Goal: Information Seeking & Learning: Learn about a topic

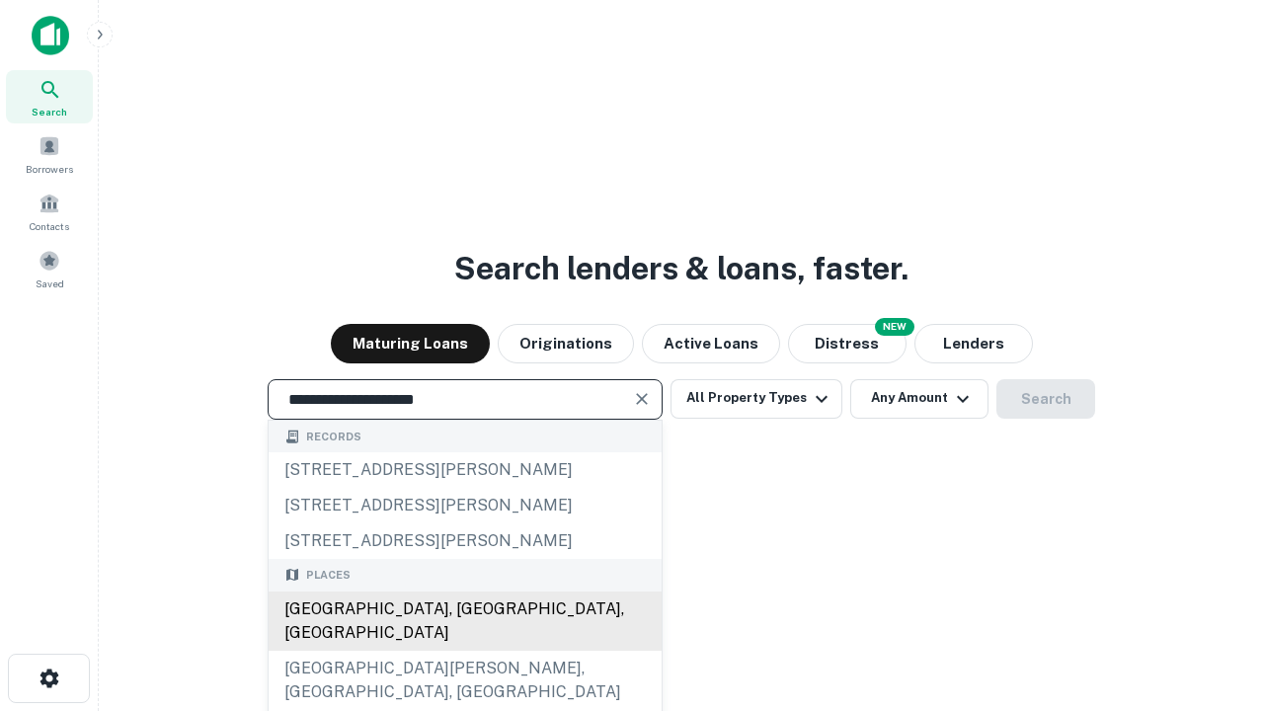
click at [464, 651] on div "[GEOGRAPHIC_DATA], [GEOGRAPHIC_DATA], [GEOGRAPHIC_DATA]" at bounding box center [465, 621] width 393 height 59
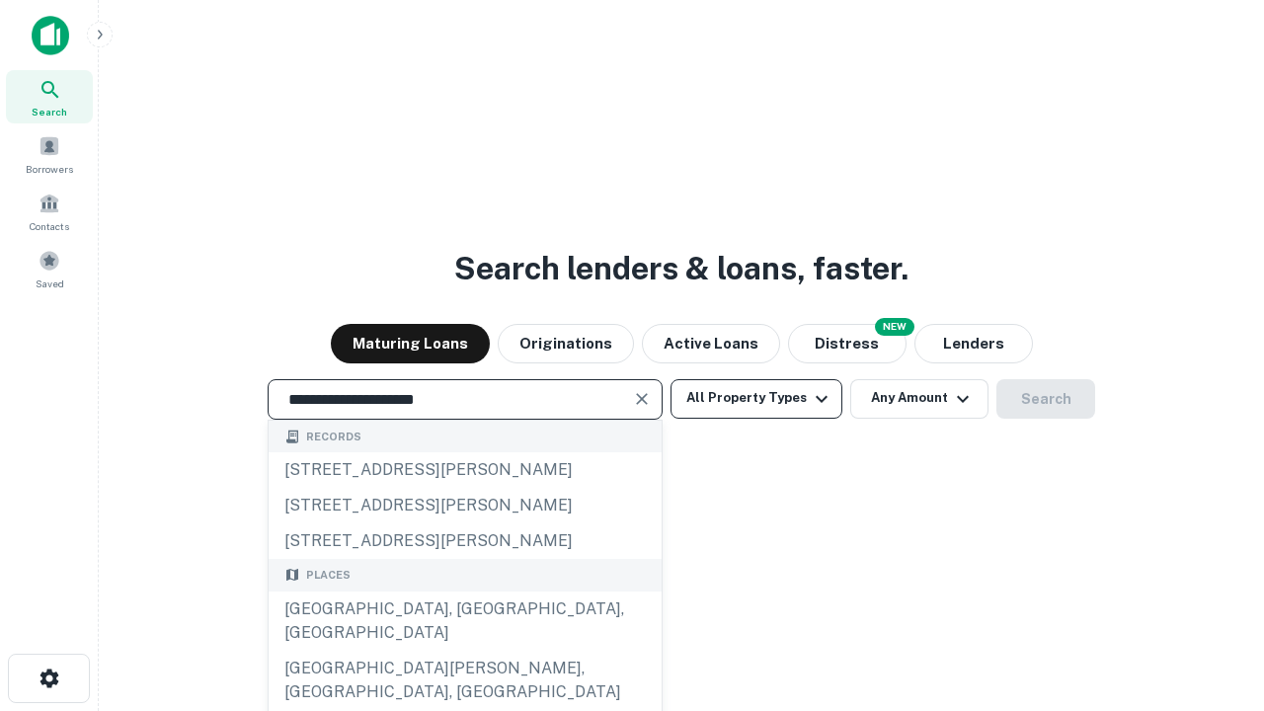
type input "**********"
click at [756, 398] on button "All Property Types" at bounding box center [757, 399] width 172 height 40
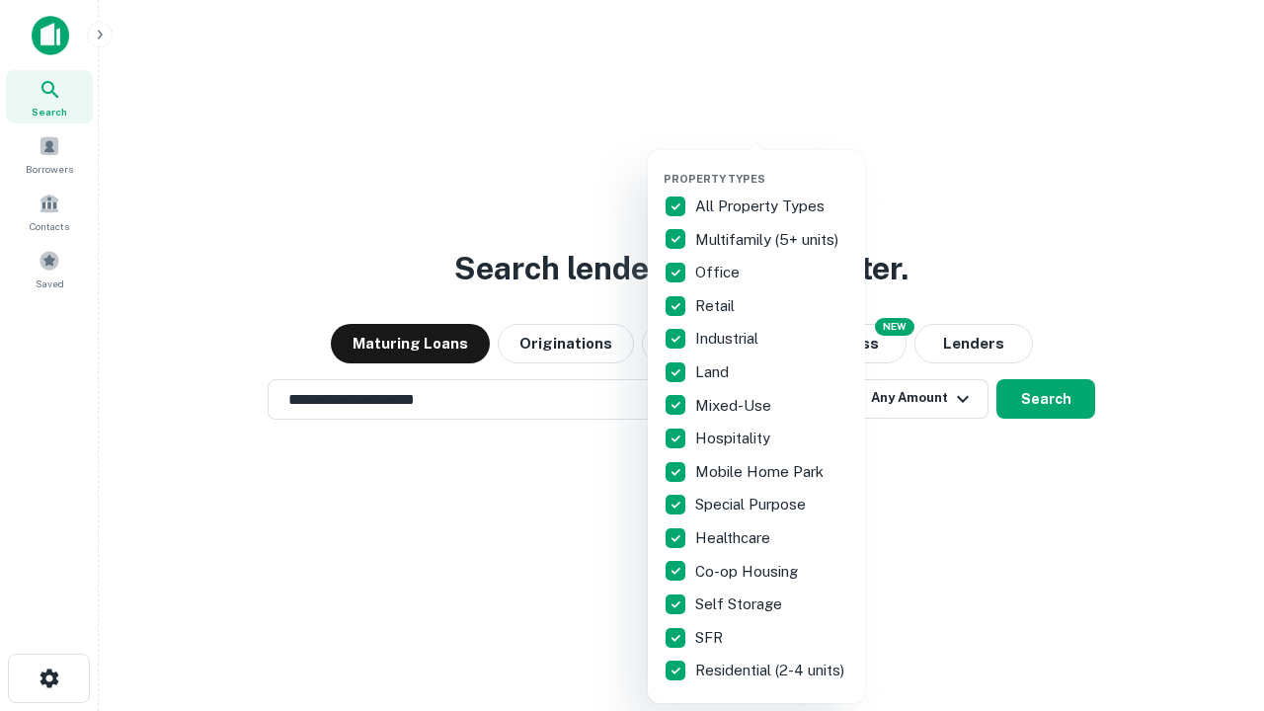
click at [772, 166] on button "button" at bounding box center [772, 166] width 217 height 1
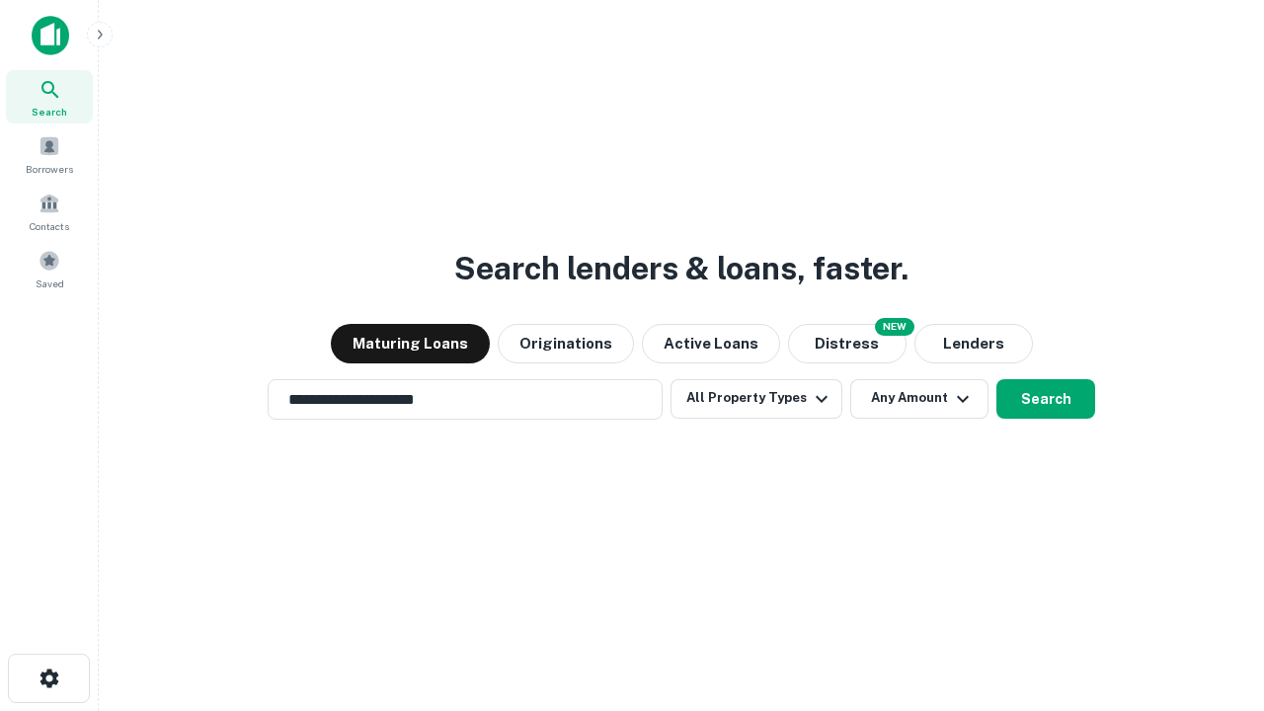
scroll to position [31, 0]
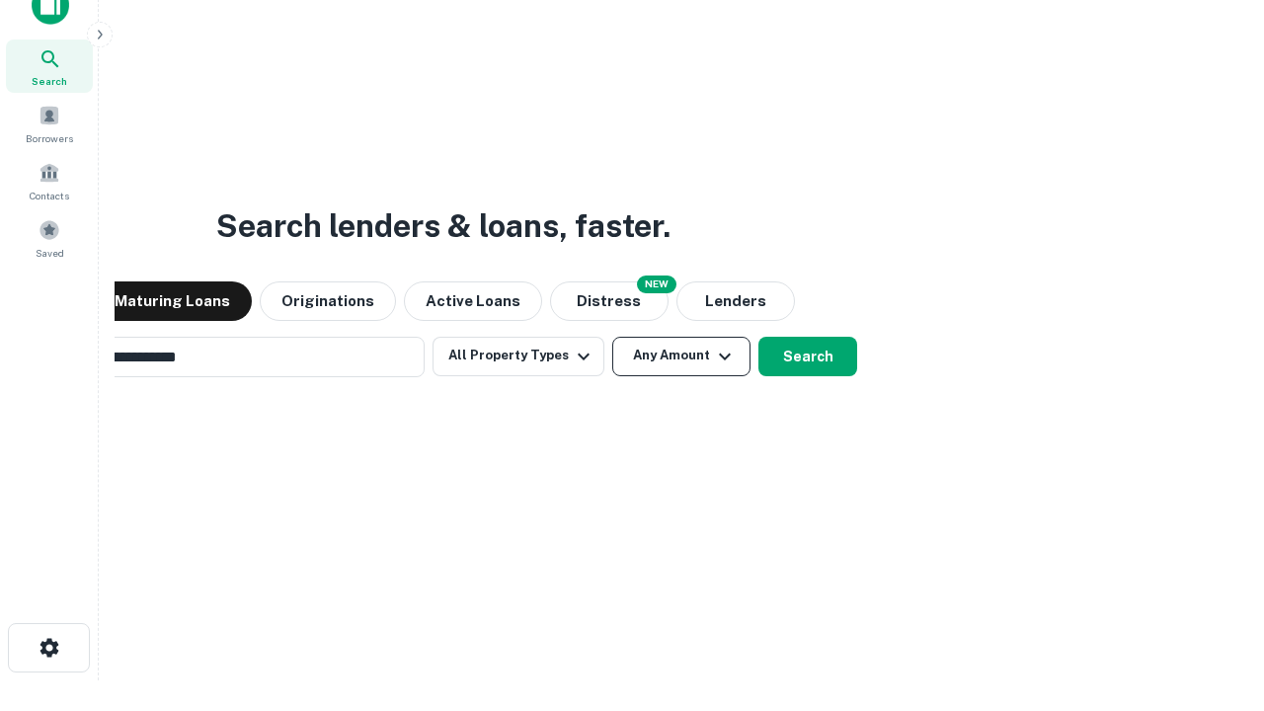
click at [612, 337] on button "Any Amount" at bounding box center [681, 357] width 138 height 40
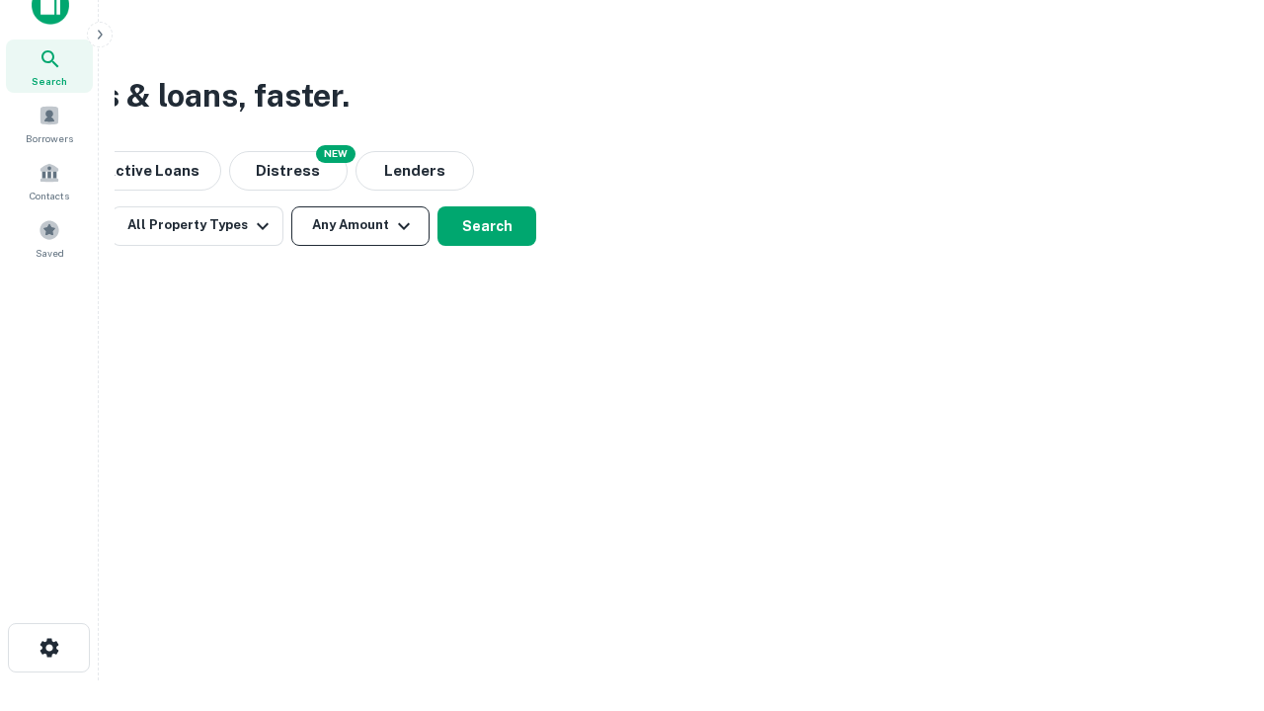
scroll to position [32, 0]
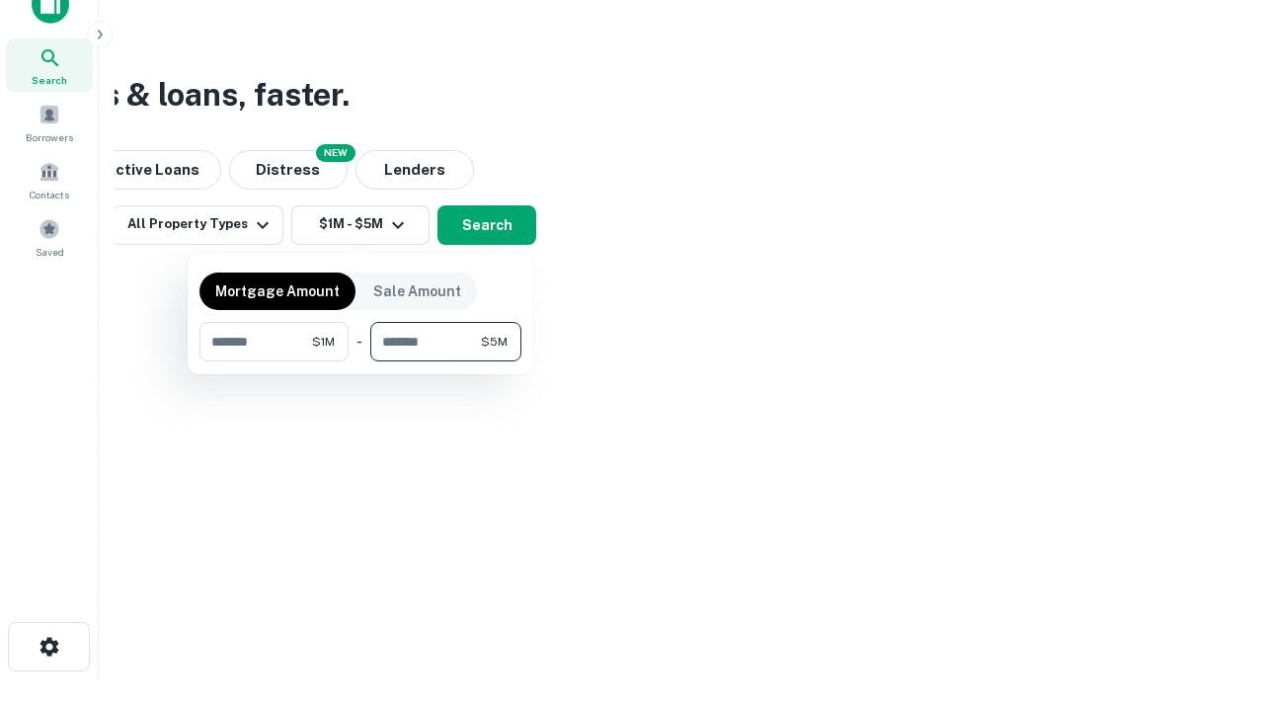
type input "*******"
click at [360, 361] on button "button" at bounding box center [360, 361] width 322 height 1
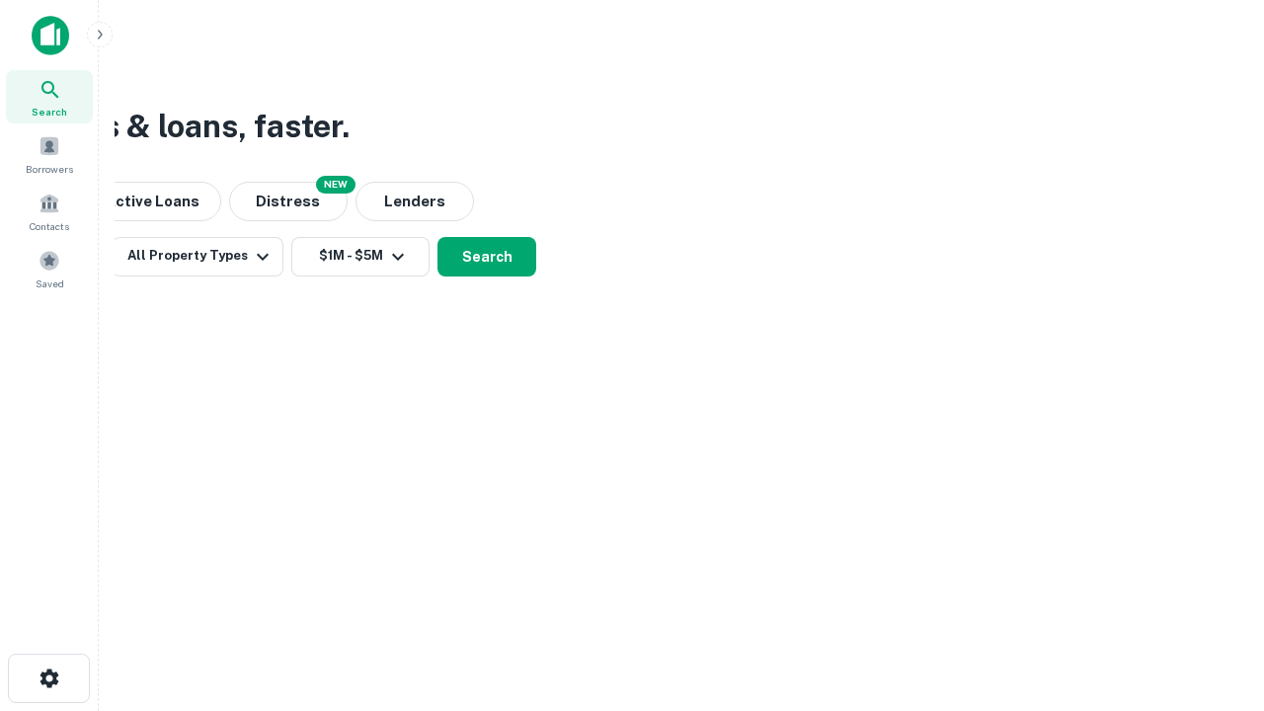
scroll to position [0, 0]
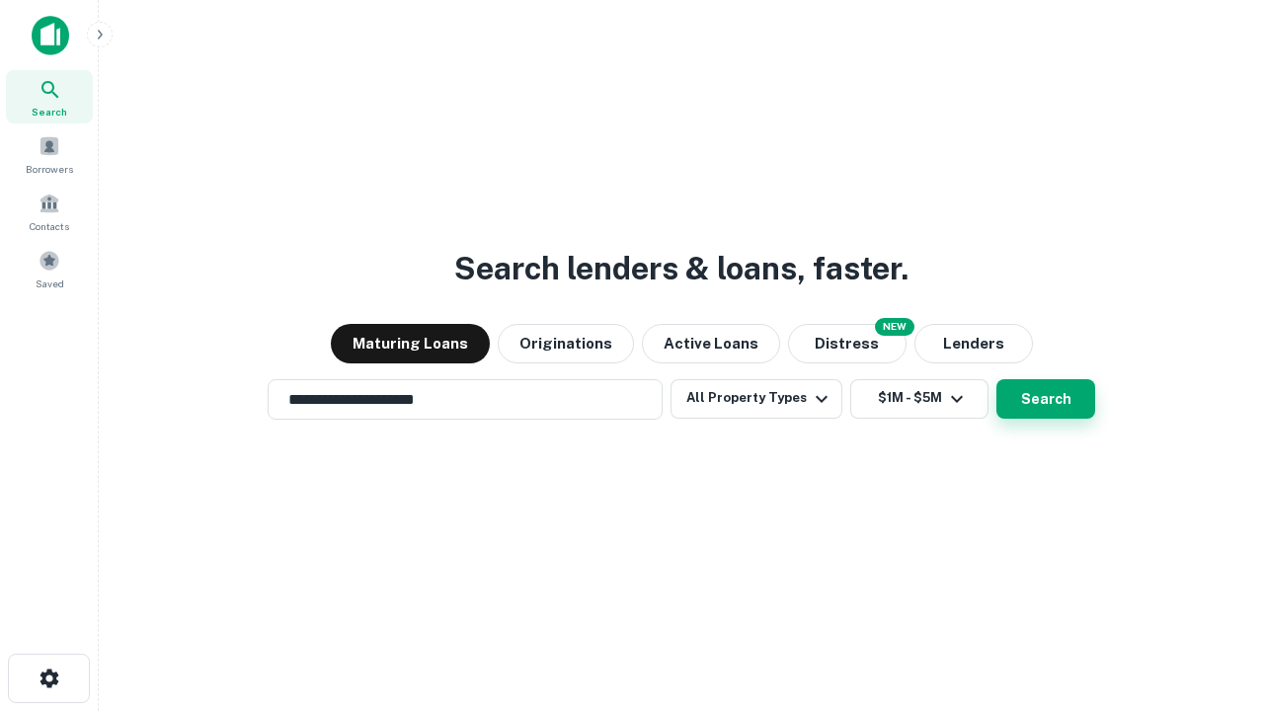
click at [996, 379] on button "Search" at bounding box center [1045, 399] width 99 height 40
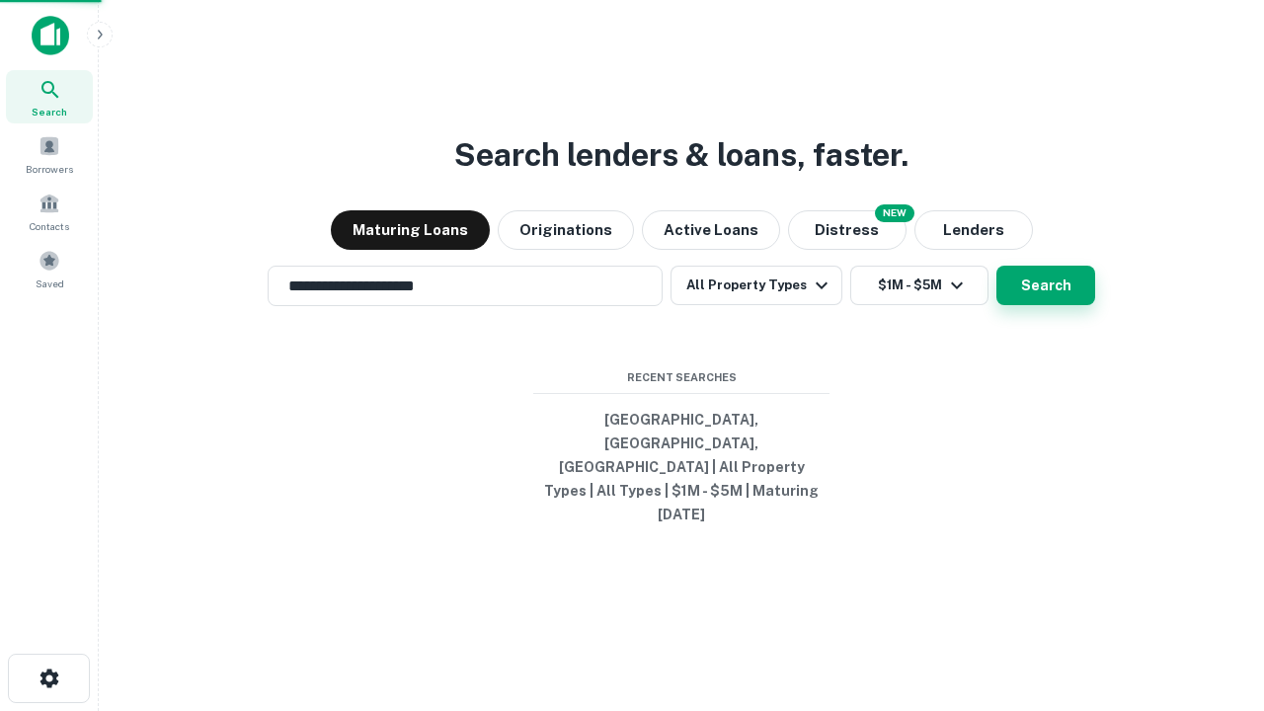
scroll to position [31, 0]
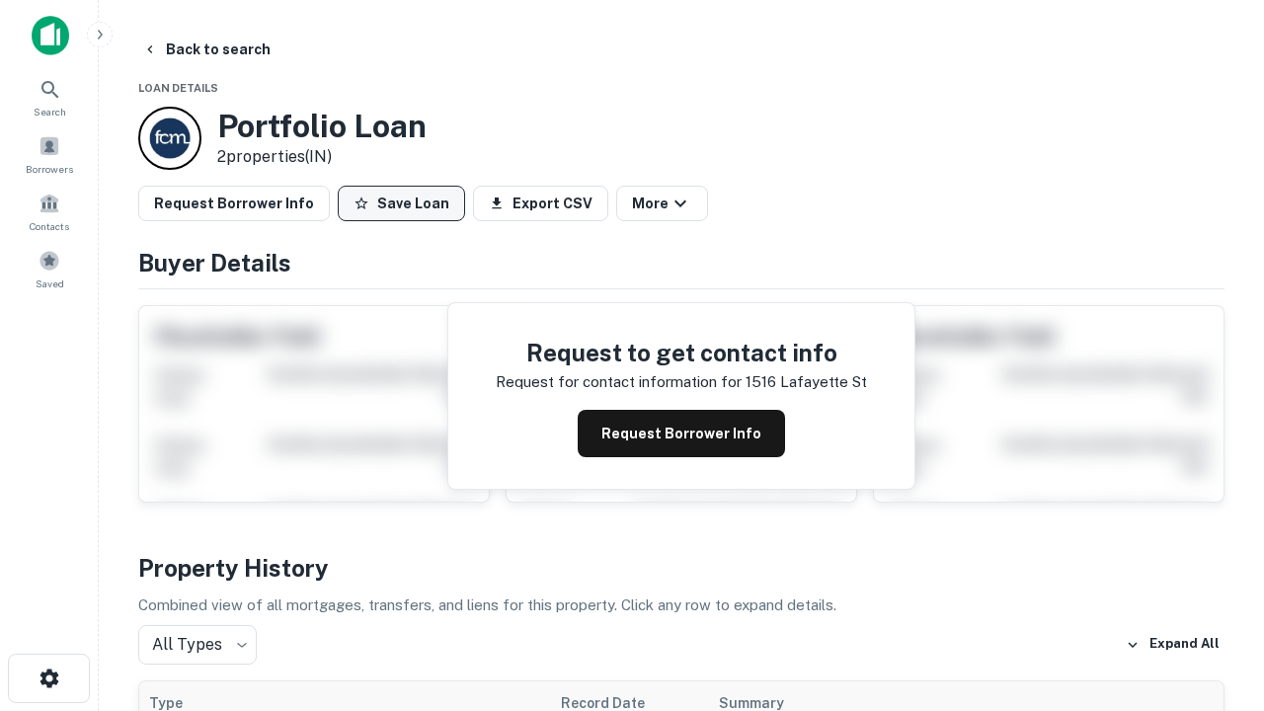
click at [401, 203] on button "Save Loan" at bounding box center [401, 204] width 127 height 36
click at [406, 203] on button "Loan Saved" at bounding box center [406, 204] width 136 height 36
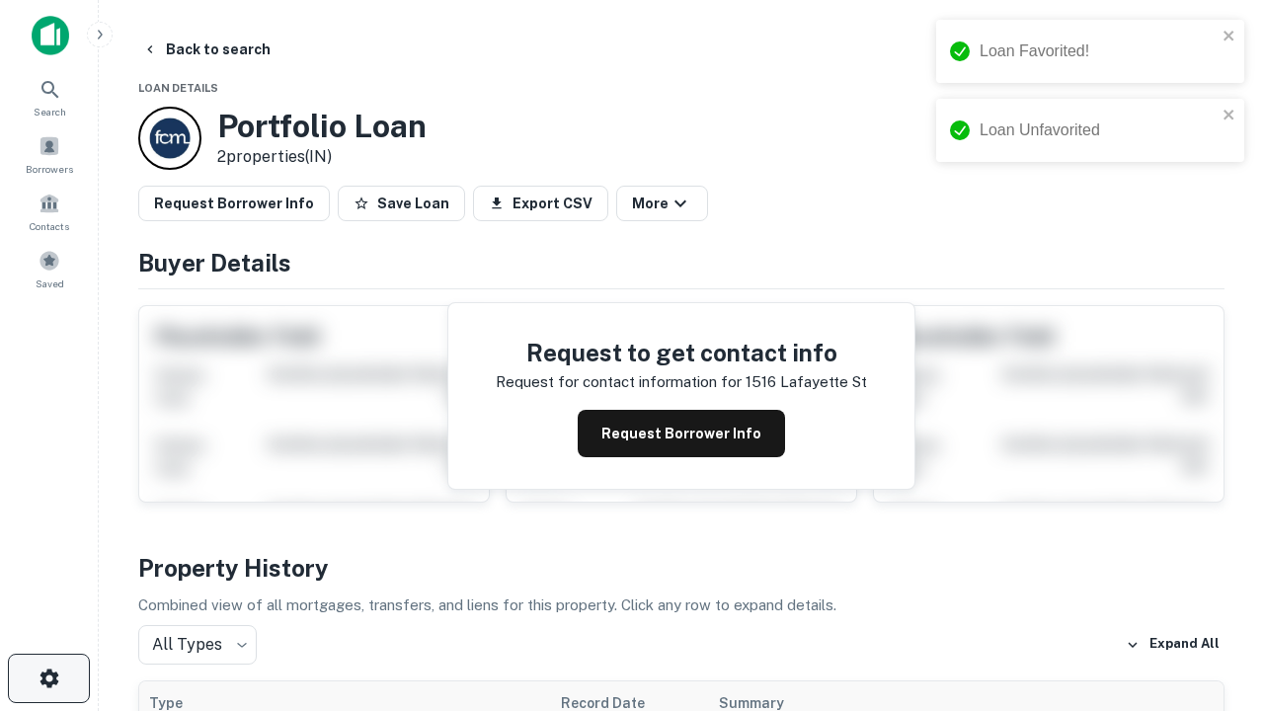
click at [48, 678] on icon "button" at bounding box center [50, 679] width 24 height 24
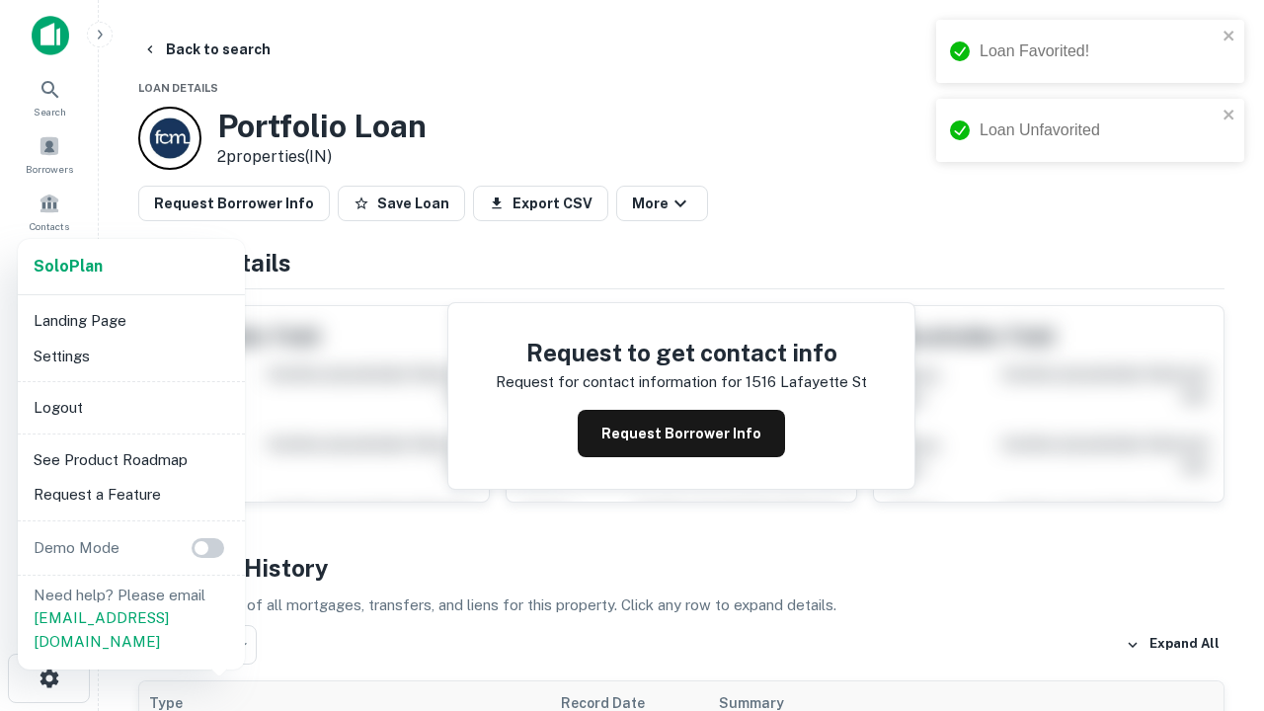
click at [130, 407] on li "Logout" at bounding box center [131, 408] width 211 height 36
